Goal: Task Accomplishment & Management: Manage account settings

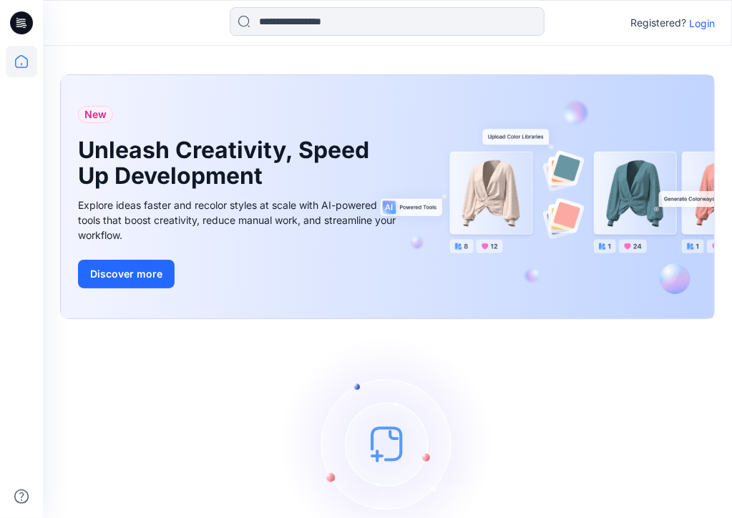
click at [701, 22] on p "Login" at bounding box center [702, 23] width 26 height 15
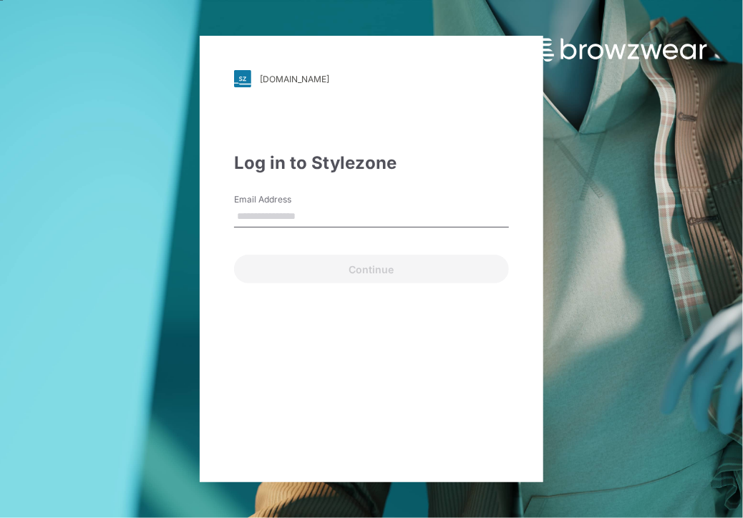
click at [333, 215] on input "Email Address" at bounding box center [371, 216] width 275 height 21
type input "**********"
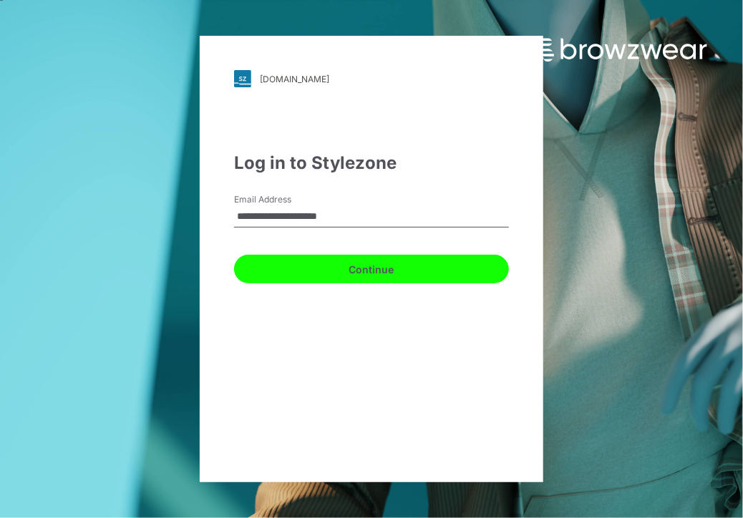
click at [376, 275] on button "Continue" at bounding box center [371, 269] width 275 height 29
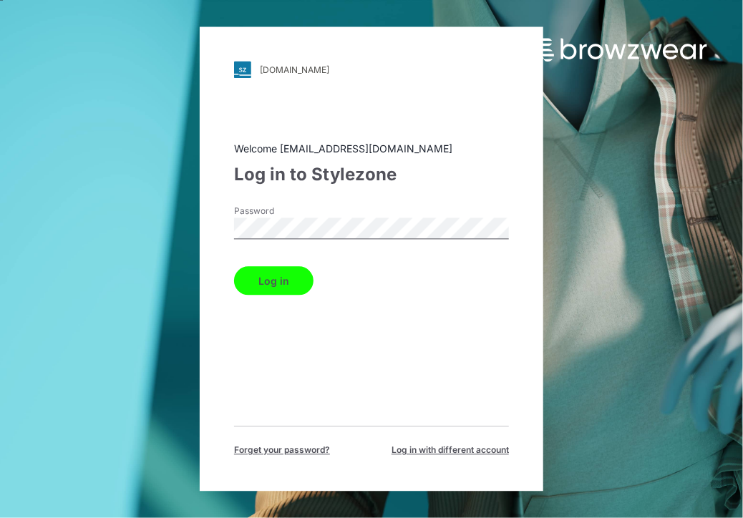
click at [270, 261] on div "Log in" at bounding box center [371, 278] width 275 height 34
click at [280, 273] on button "Log in" at bounding box center [273, 281] width 79 height 29
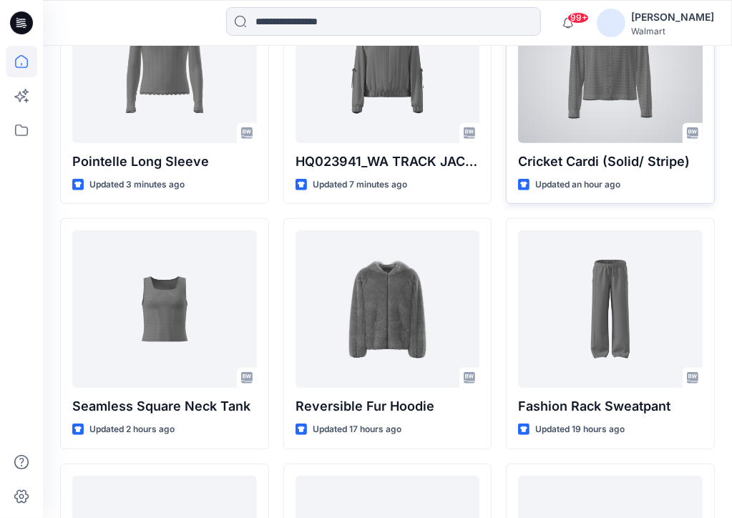
scroll to position [429, 0]
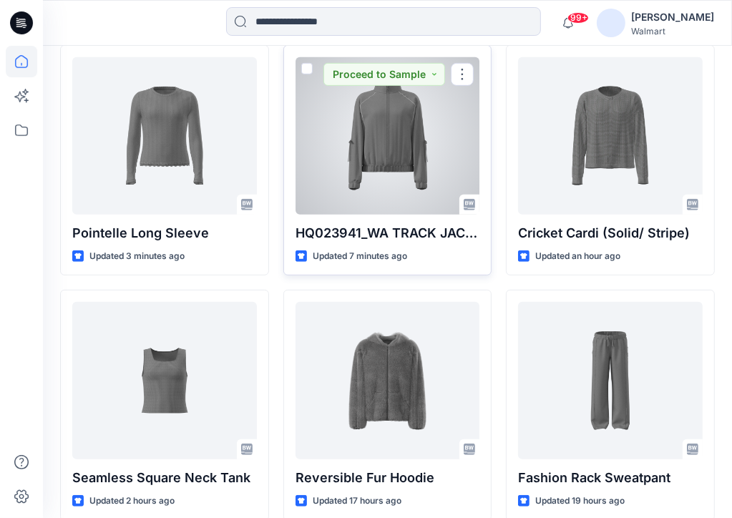
click at [408, 148] on div at bounding box center [387, 135] width 185 height 157
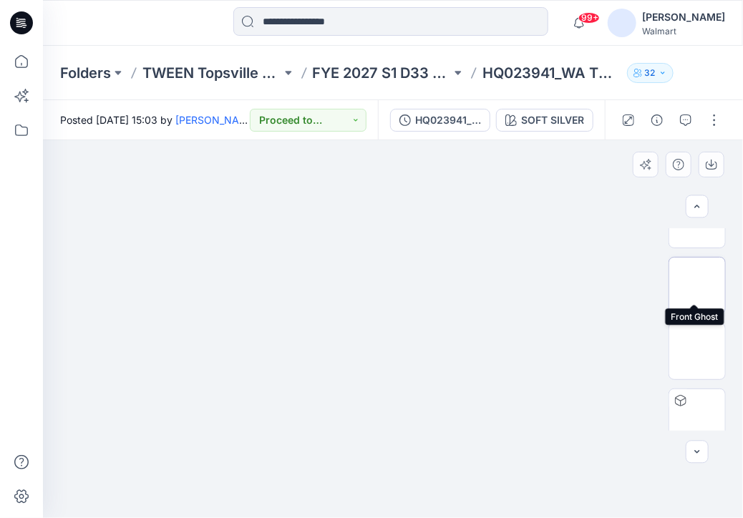
scroll to position [117, 0]
click at [714, 128] on button "button" at bounding box center [714, 120] width 23 height 23
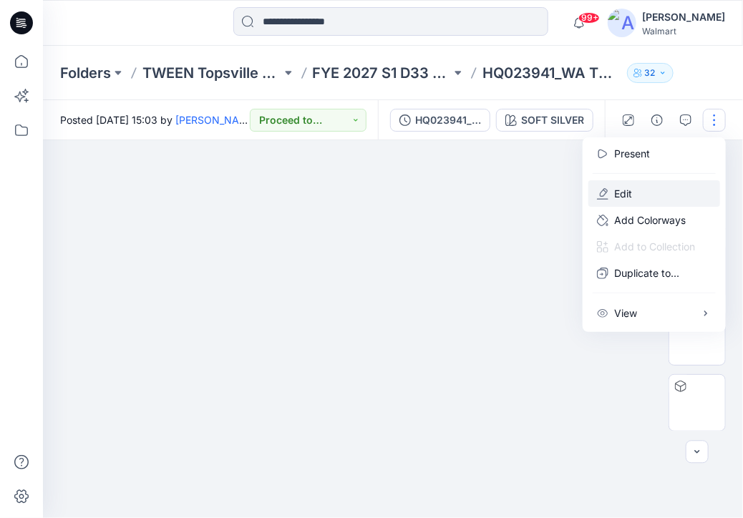
click at [635, 194] on button "Edit" at bounding box center [654, 193] width 132 height 26
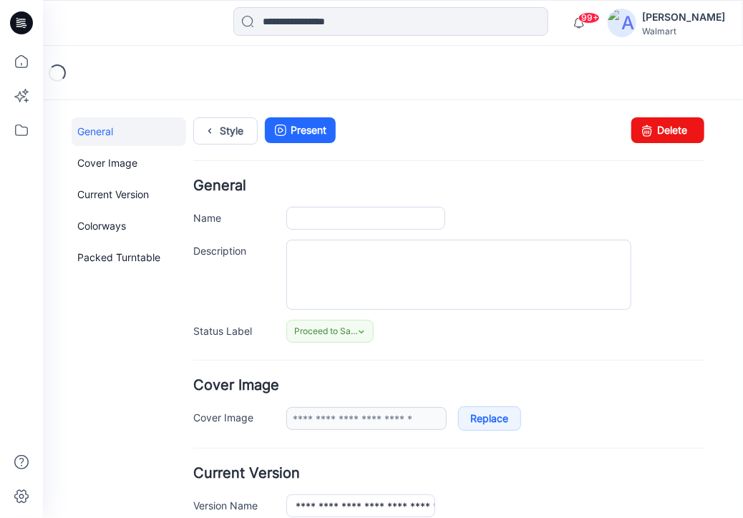
type input "**********"
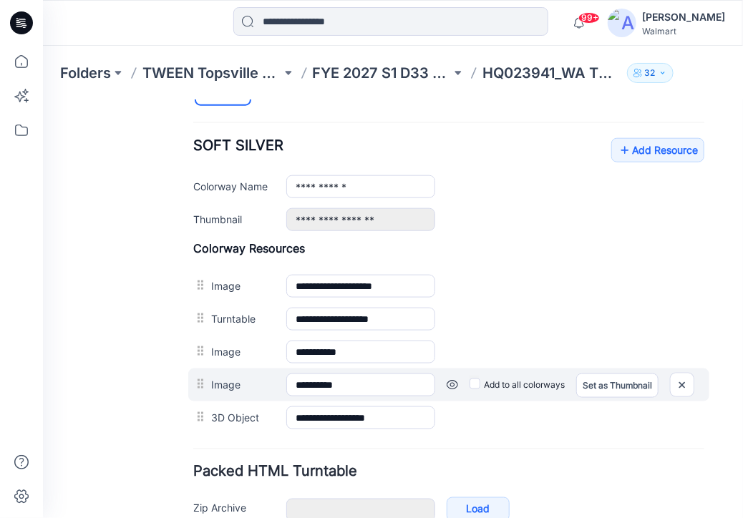
scroll to position [511, 0]
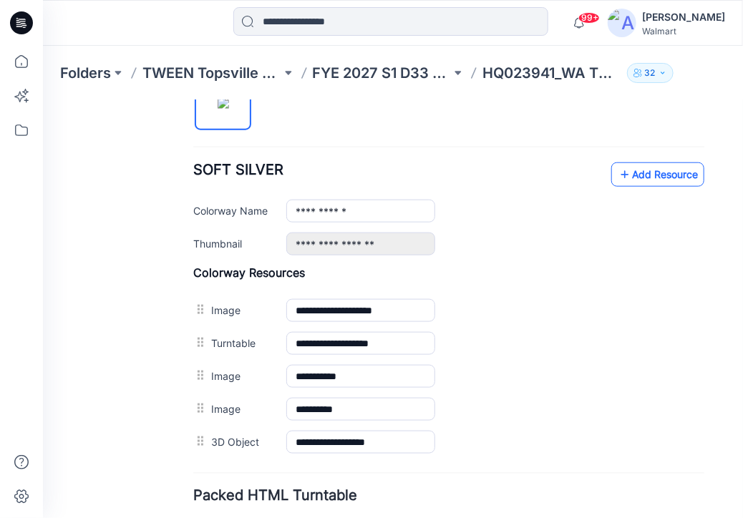
click at [635, 167] on link "Add Resource" at bounding box center [656, 174] width 93 height 24
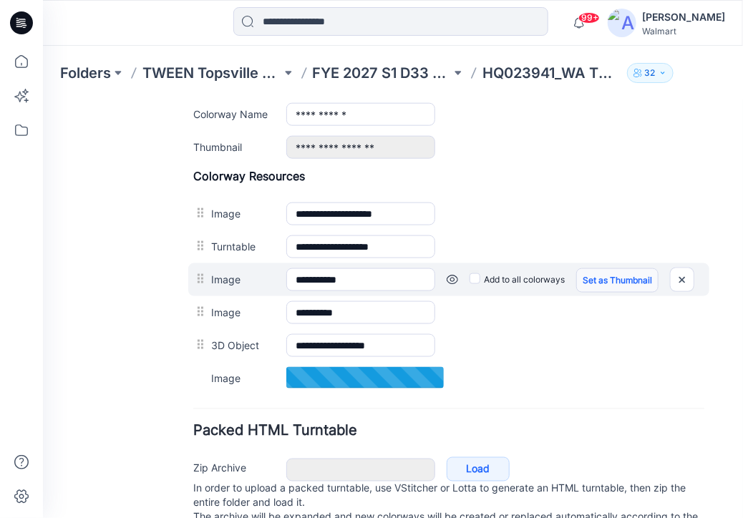
scroll to position [582, 0]
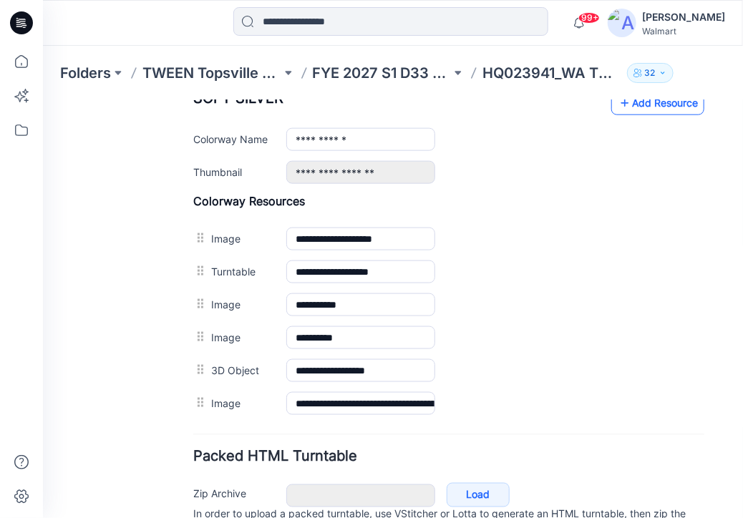
click at [645, 106] on link "Add Resource" at bounding box center [656, 102] width 93 height 24
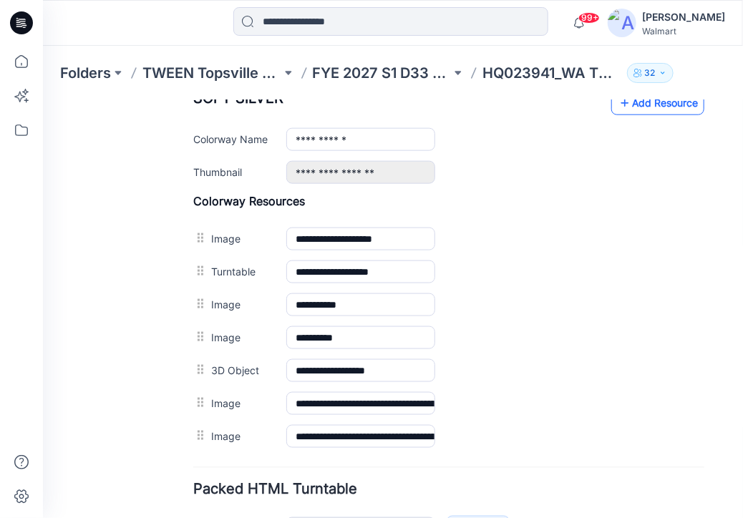
click at [659, 105] on link "Add Resource" at bounding box center [656, 102] width 93 height 24
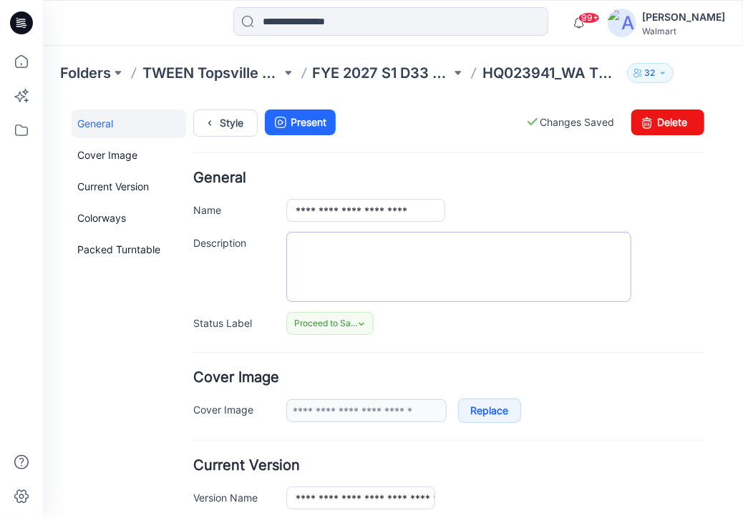
scroll to position [0, 0]
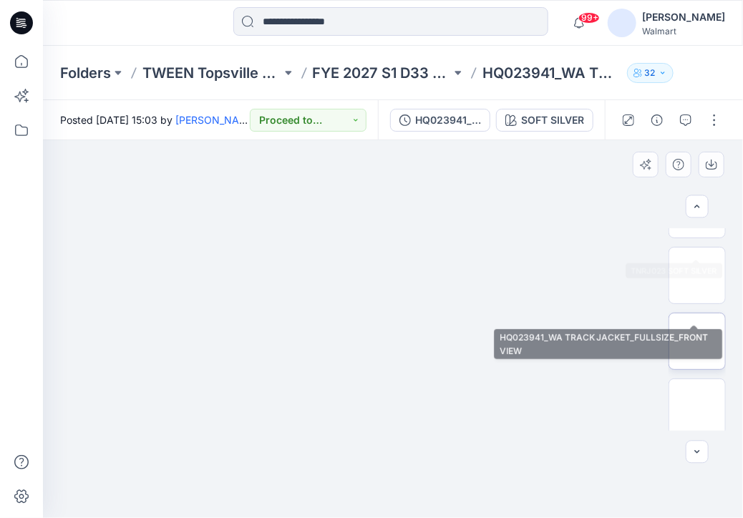
scroll to position [315, 0]
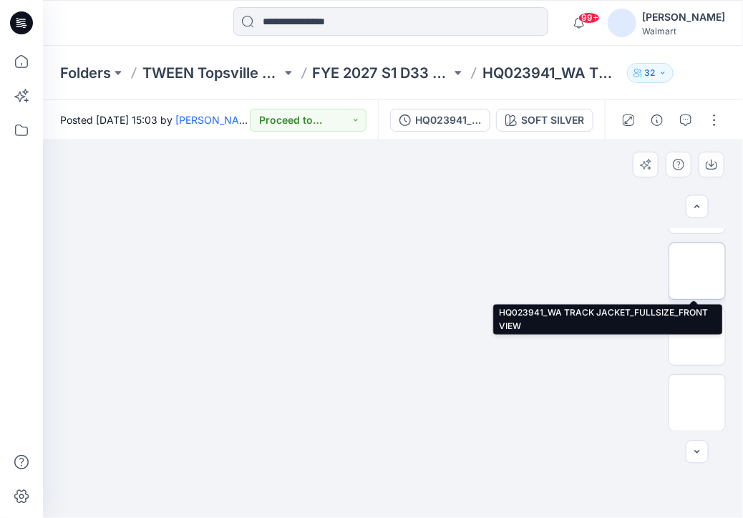
click at [697, 271] on img at bounding box center [697, 271] width 0 height 0
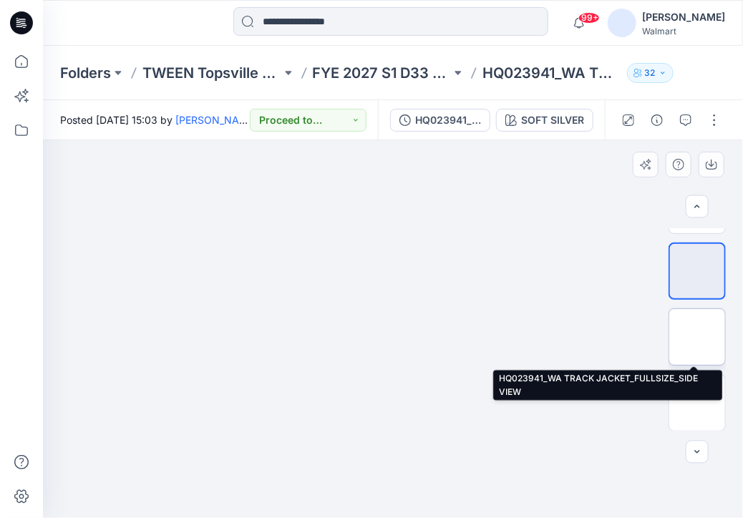
click at [697, 337] on img at bounding box center [697, 337] width 0 height 0
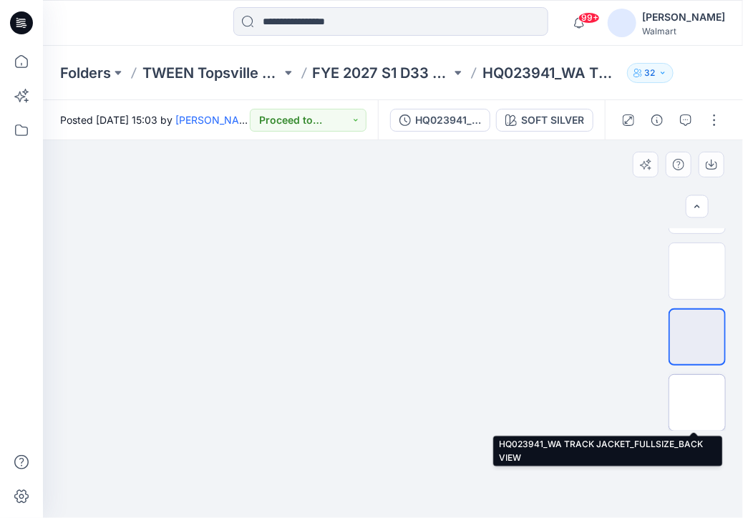
click at [697, 403] on img at bounding box center [697, 403] width 0 height 0
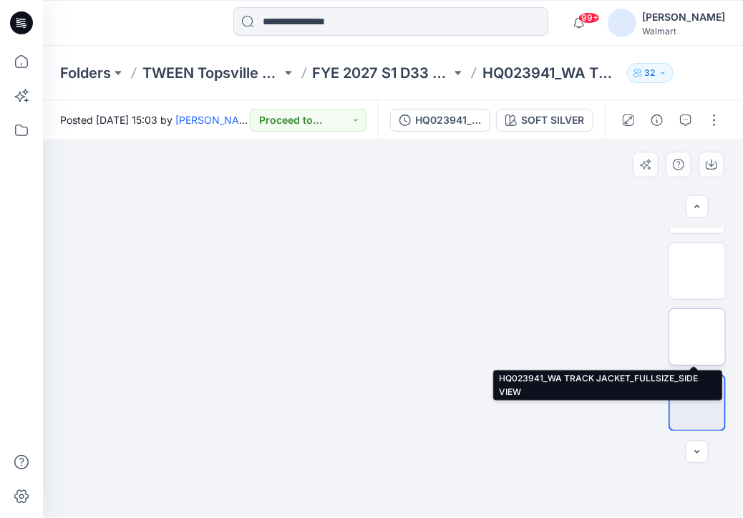
click at [697, 337] on img at bounding box center [697, 337] width 0 height 0
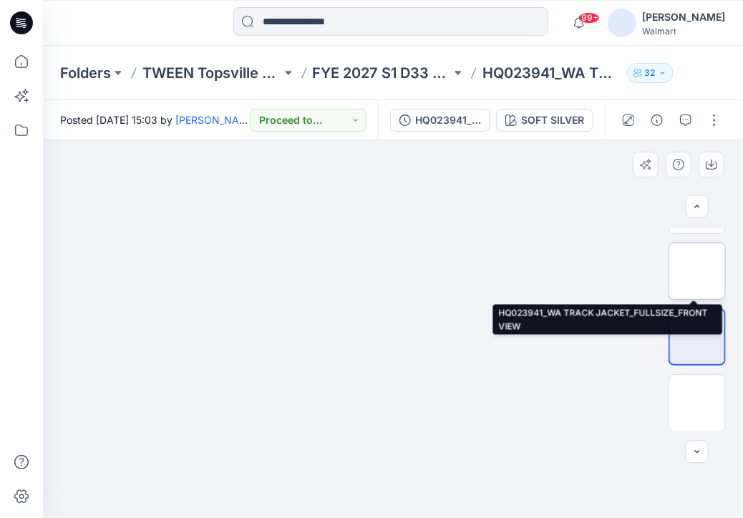
click at [697, 271] on img at bounding box center [697, 271] width 0 height 0
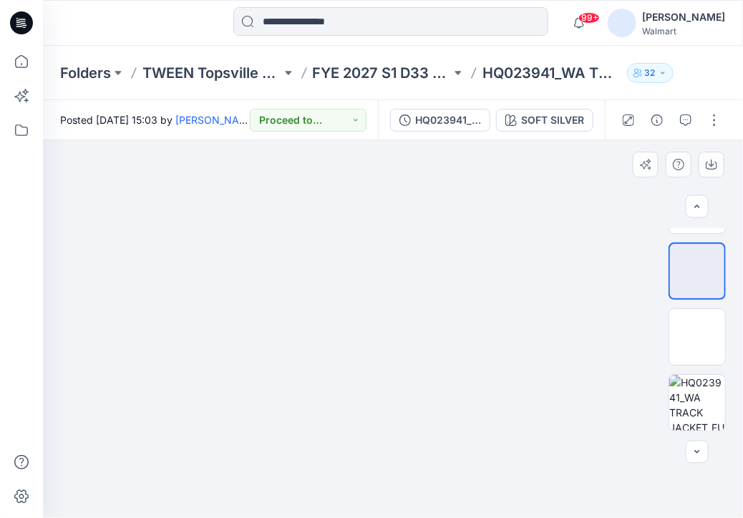
drag, startPoint x: 282, startPoint y: 393, endPoint x: 506, endPoint y: 393, distance: 223.9
click at [506, 52] on img at bounding box center [616, 52] width 1298 height 0
drag, startPoint x: 317, startPoint y: 376, endPoint x: 434, endPoint y: 367, distance: 117.7
click at [434, 42] on img at bounding box center [692, 42] width 1298 height 0
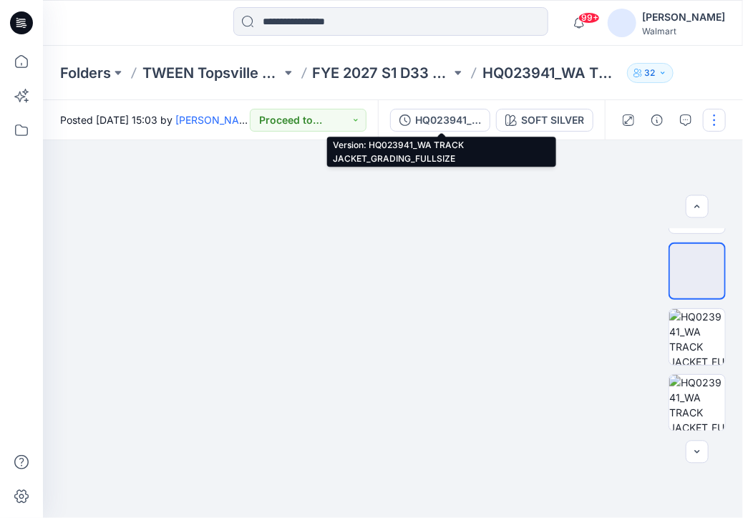
drag, startPoint x: 441, startPoint y: 119, endPoint x: 452, endPoint y: 119, distance: 11.4
click at [441, 119] on div "HQ023941_WA TRACK JACKET_GRADING_FULLSIZE" at bounding box center [448, 120] width 66 height 16
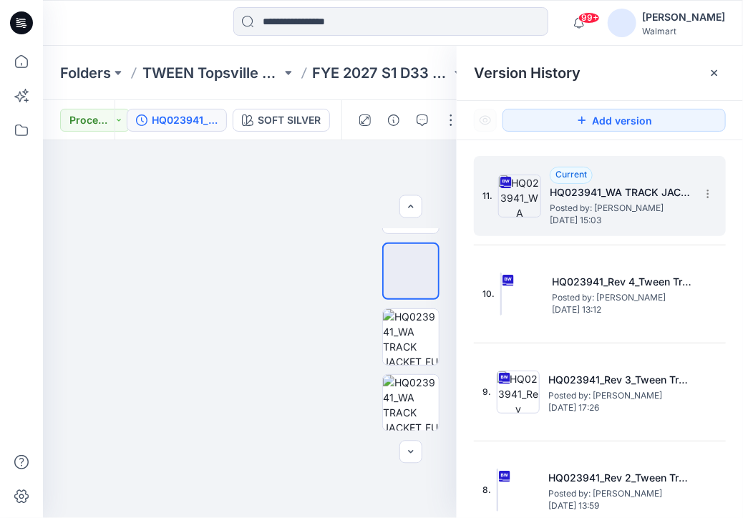
click at [627, 201] on span "Posted by: Areli Garsia" at bounding box center [620, 208] width 143 height 14
click at [702, 190] on icon at bounding box center [707, 193] width 11 height 11
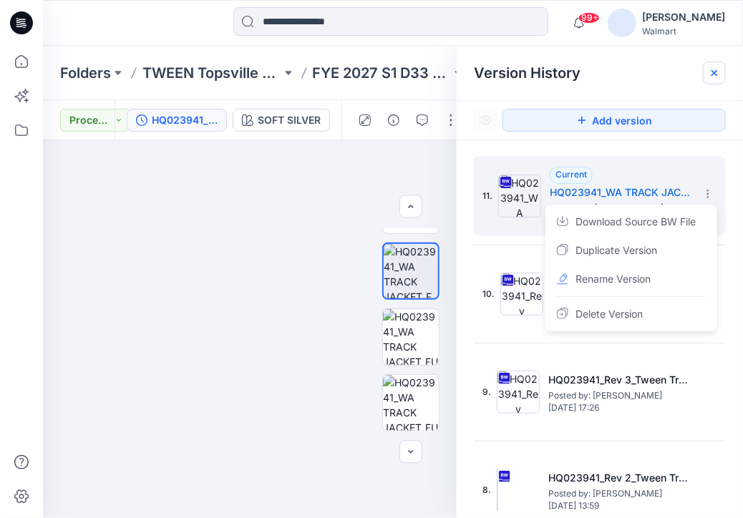
click at [714, 75] on icon at bounding box center [713, 72] width 11 height 11
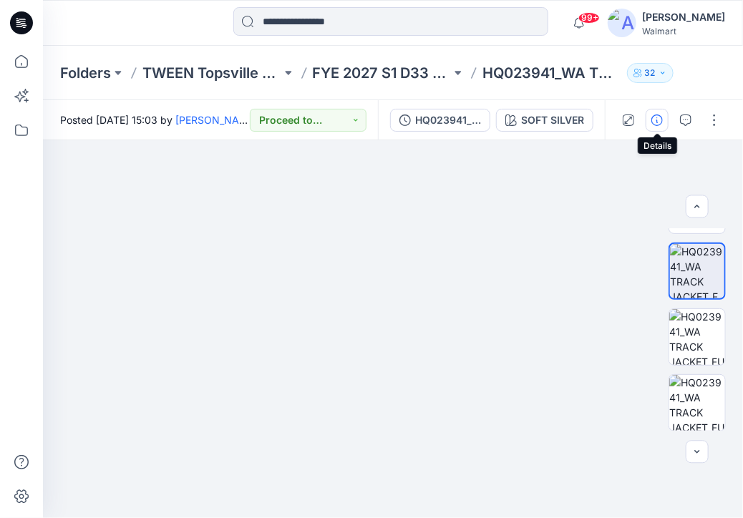
click at [659, 115] on icon "button" at bounding box center [656, 119] width 11 height 11
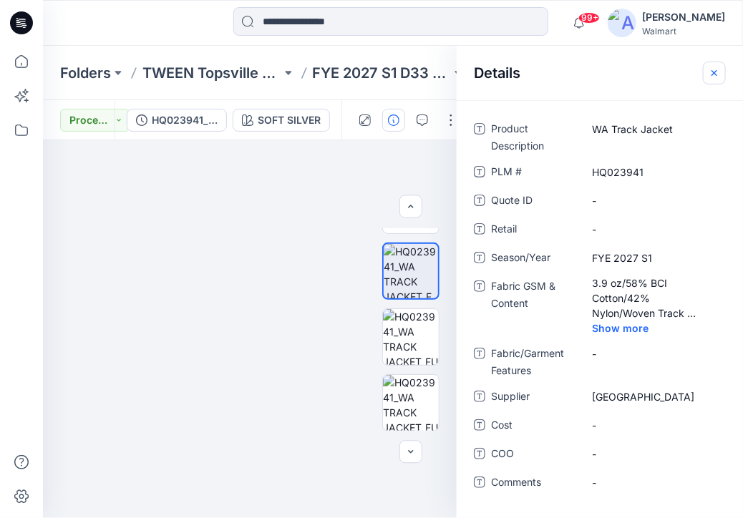
click at [714, 67] on icon "button" at bounding box center [713, 72] width 11 height 11
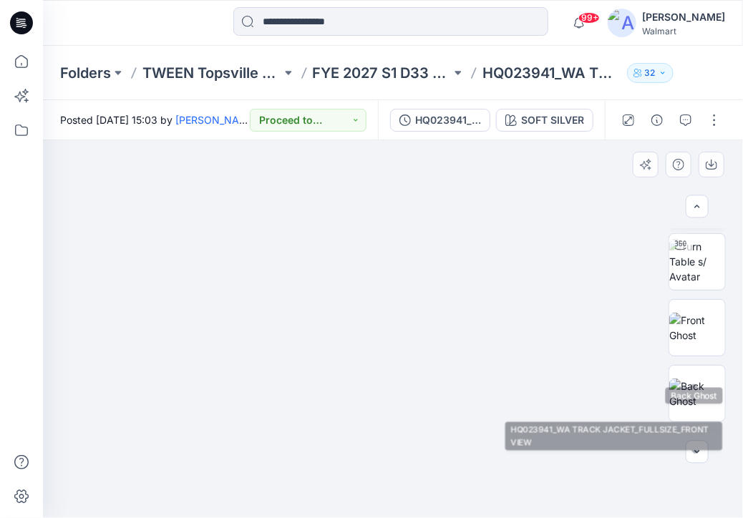
scroll to position [0, 0]
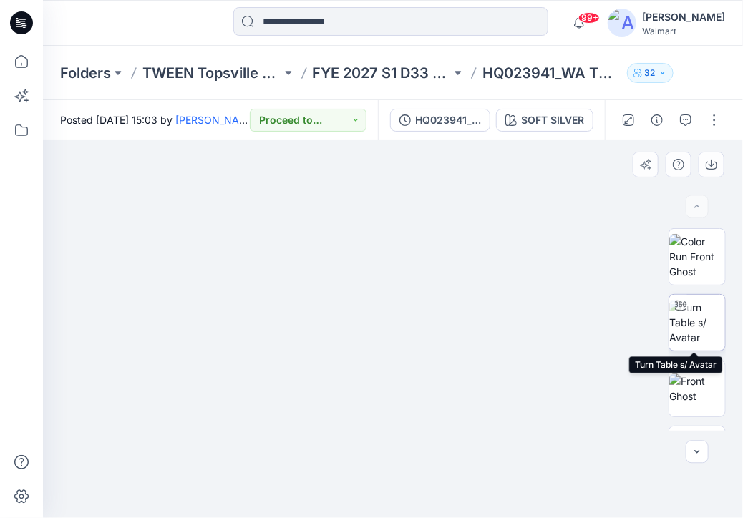
click at [700, 325] on img at bounding box center [697, 322] width 56 height 45
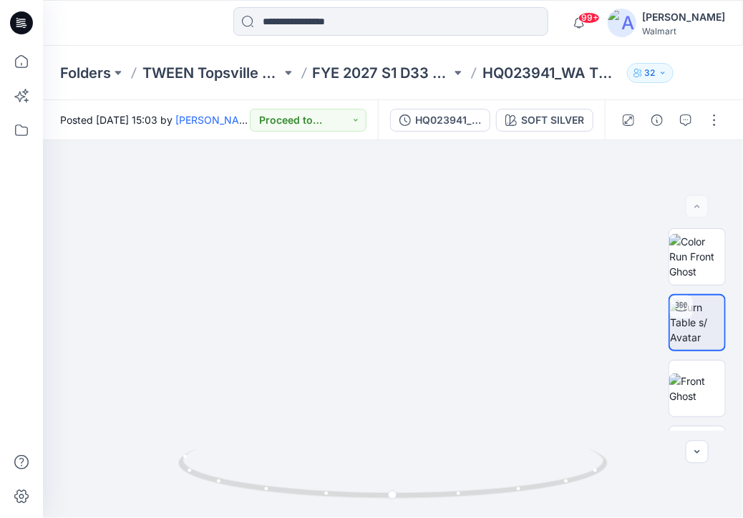
click at [730, 66] on div "Folders TWEEN Topsville D33 Girls FYE 2027 S1 D33 TWEEN GIRL TOPSVILLE HQ023941…" at bounding box center [393, 73] width 700 height 54
